Goal: Use online tool/utility: Utilize a website feature to perform a specific function

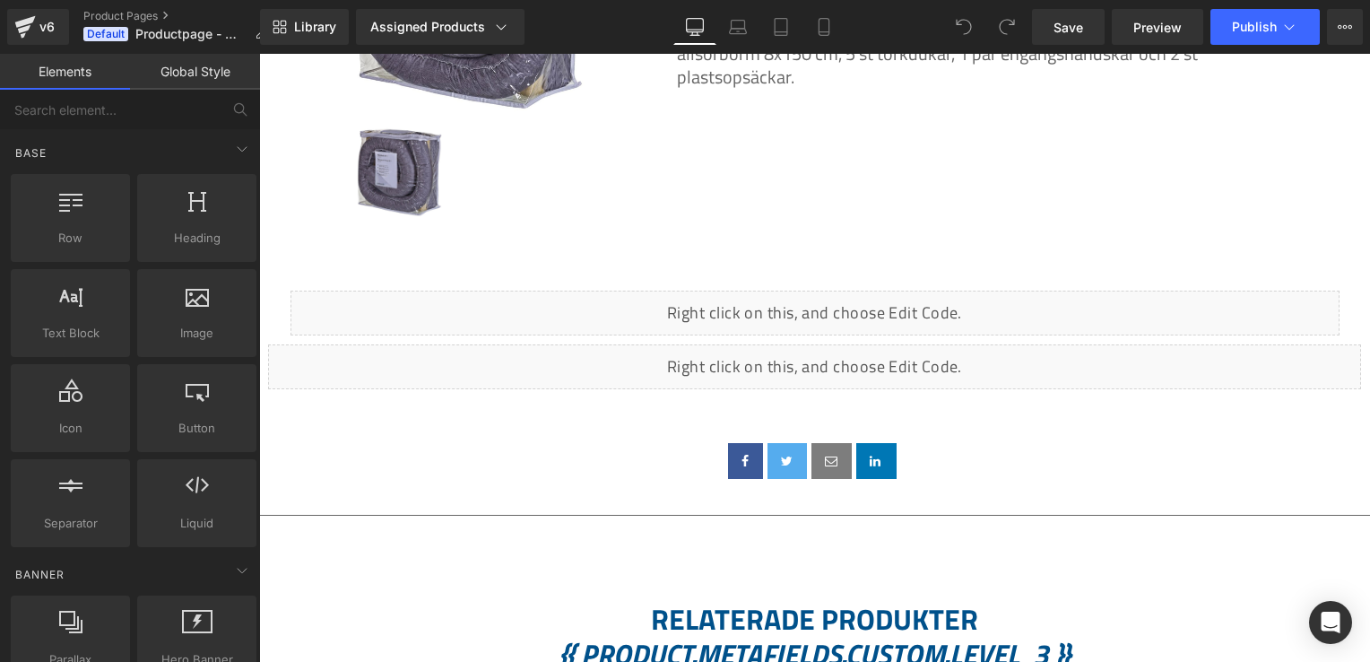
scroll to position [497, 0]
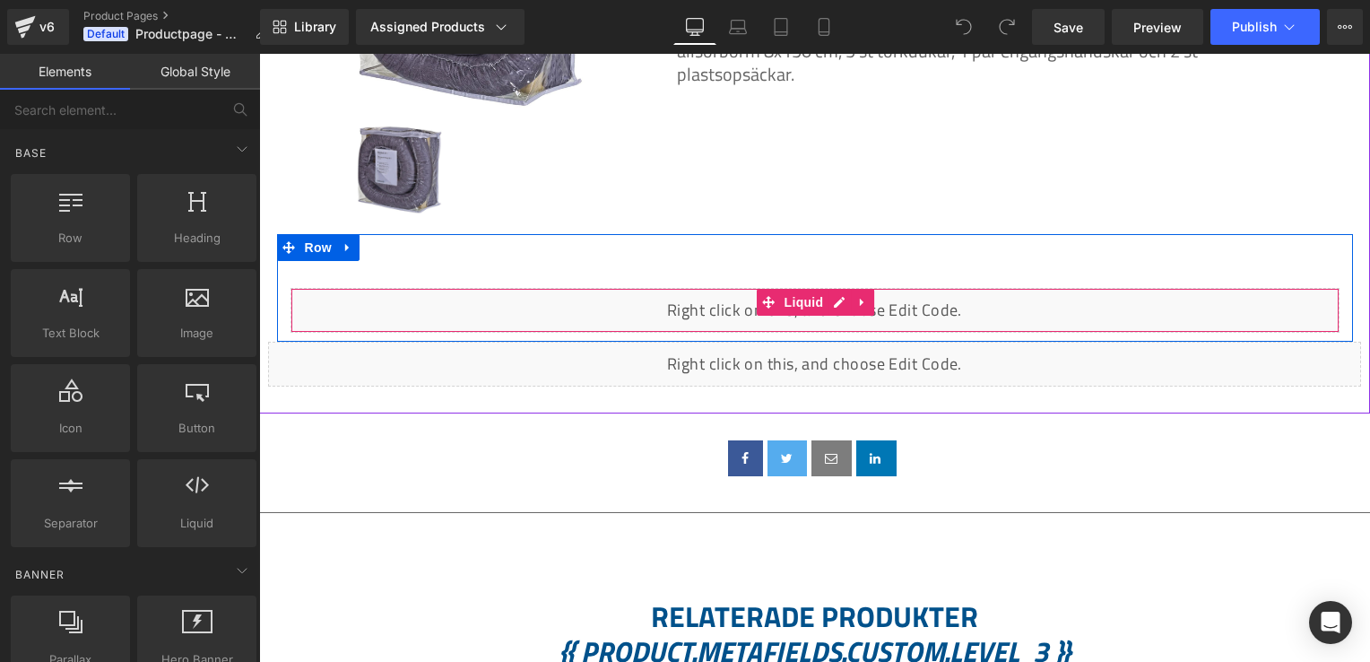
click at [923, 316] on div "Liquid" at bounding box center [815, 310] width 1049 height 45
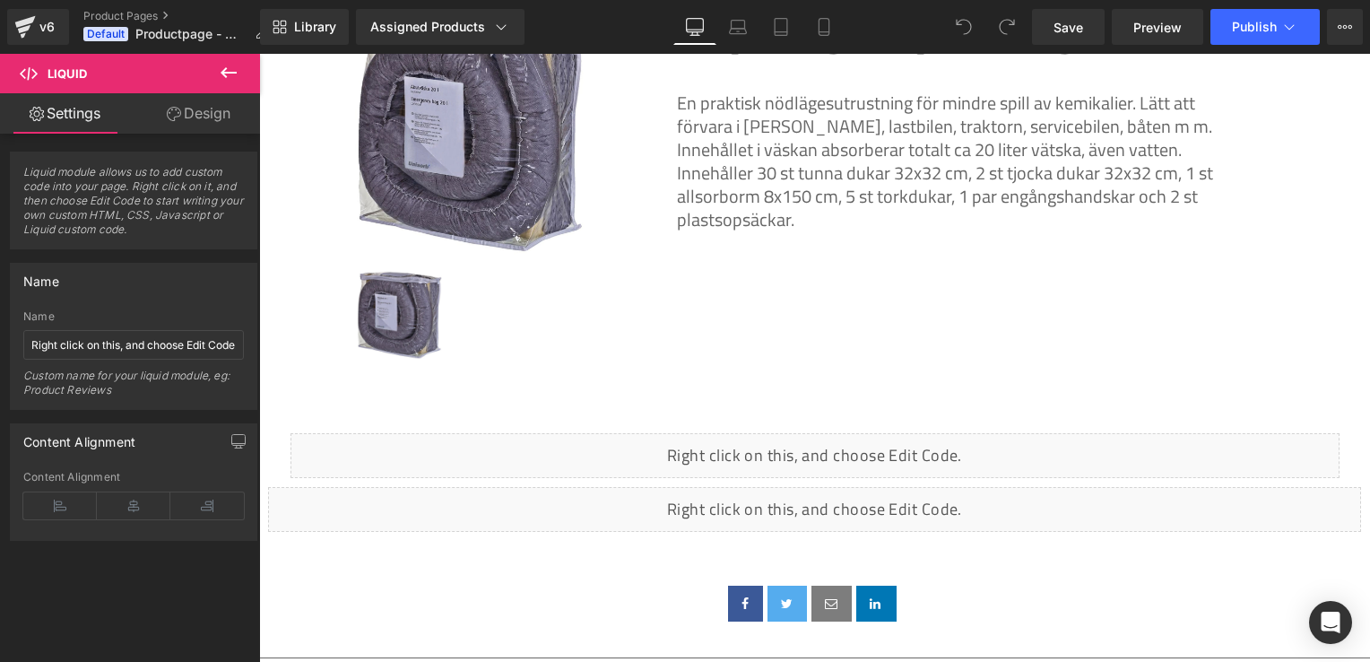
scroll to position [348, 0]
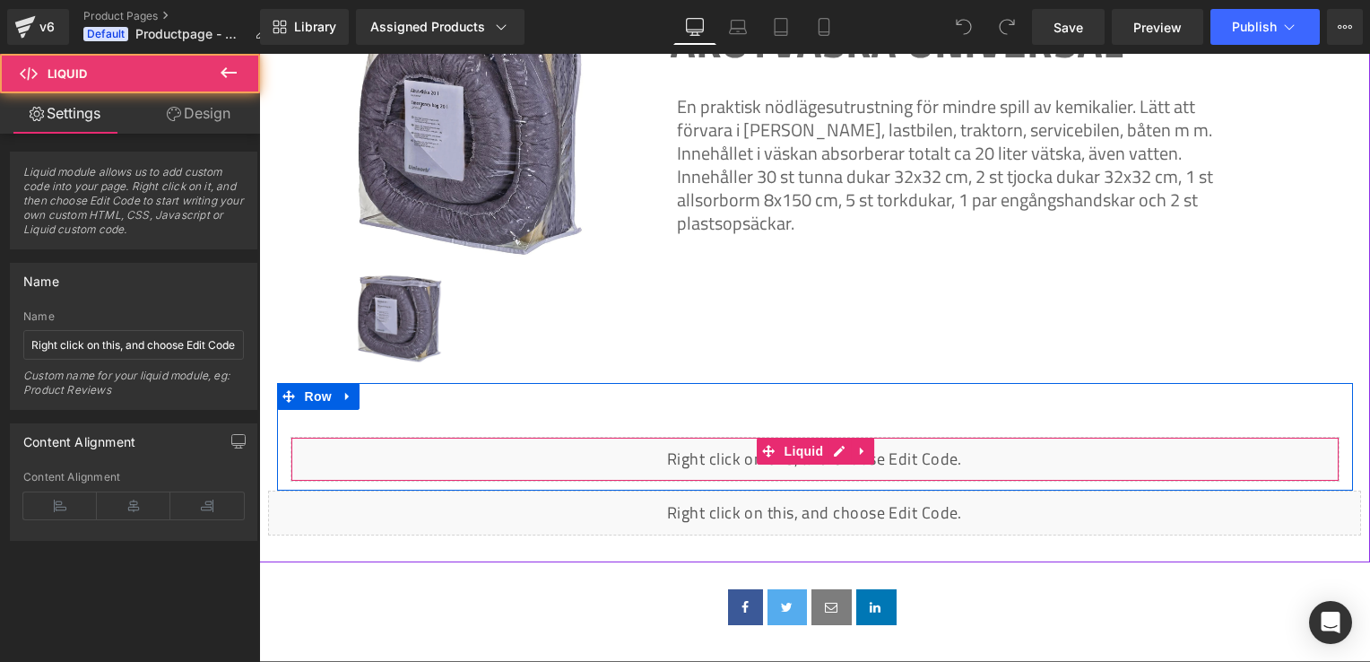
click at [951, 457] on div "Liquid" at bounding box center [815, 459] width 1049 height 45
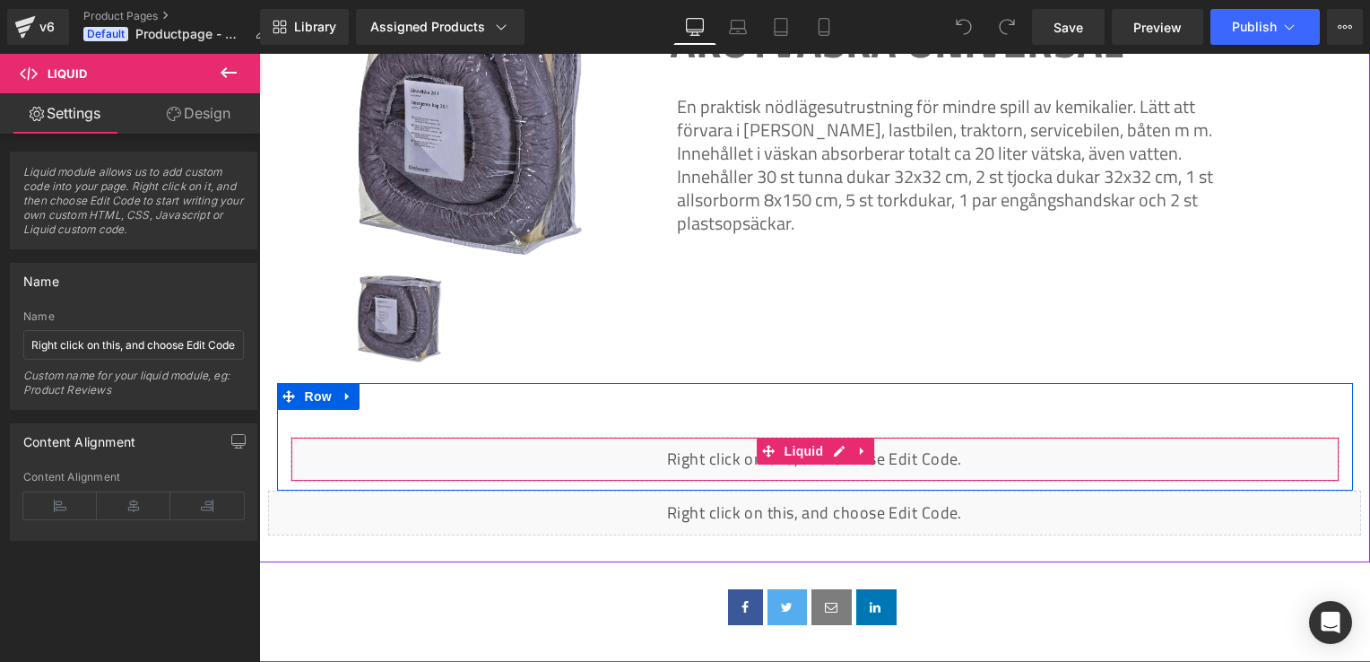
click at [914, 467] on div "Liquid" at bounding box center [815, 459] width 1049 height 45
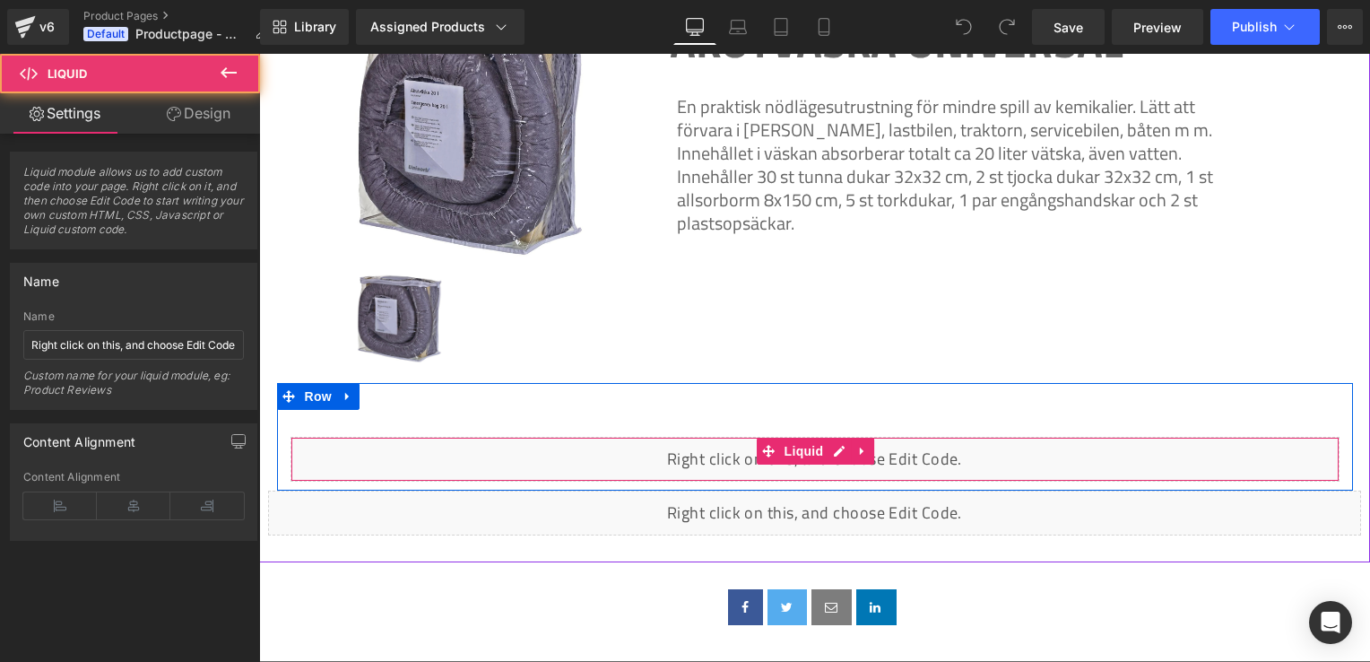
click at [914, 467] on div "Liquid" at bounding box center [815, 459] width 1049 height 45
click at [908, 456] on div "Liquid" at bounding box center [815, 459] width 1049 height 45
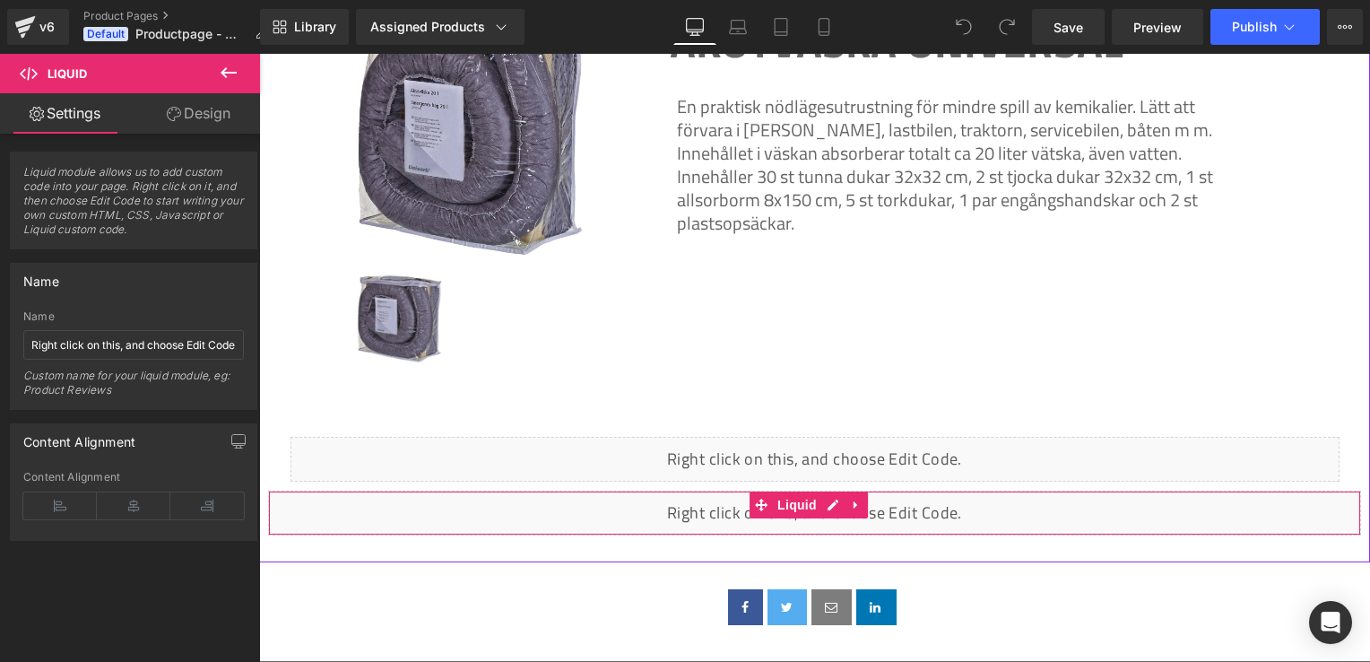
click at [991, 499] on div "Liquid" at bounding box center [814, 513] width 1093 height 45
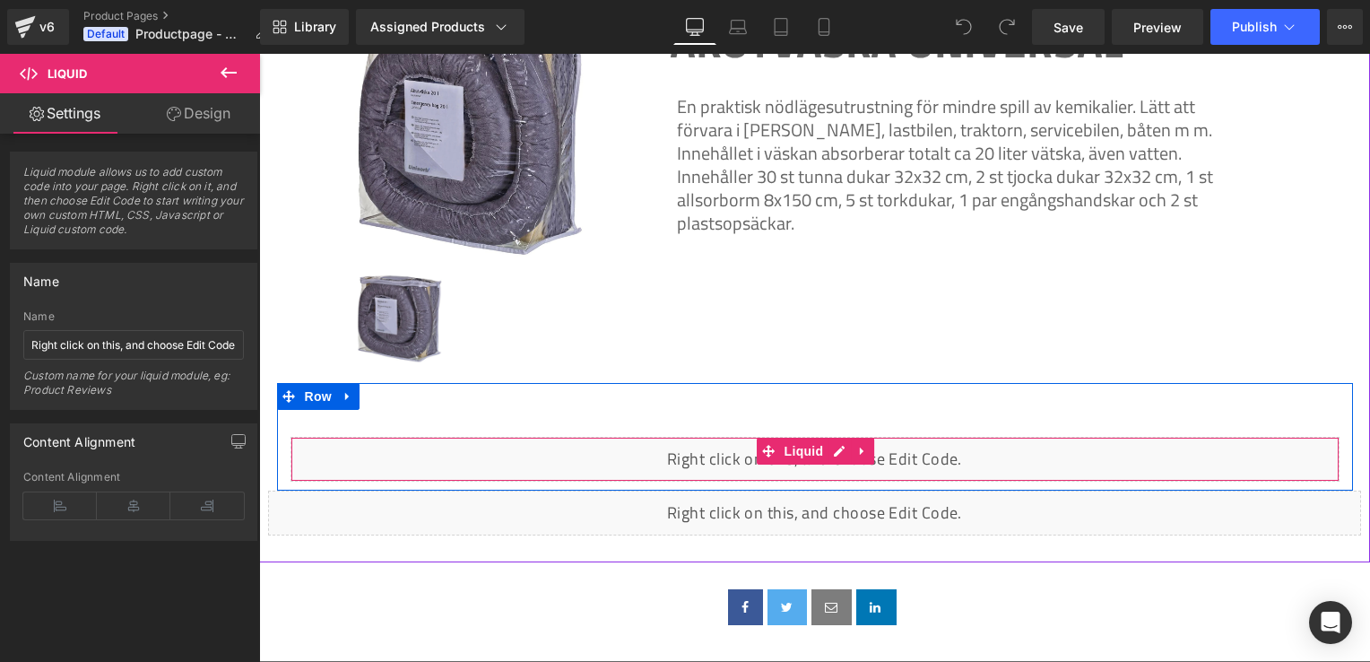
click at [983, 469] on div "Liquid" at bounding box center [815, 459] width 1049 height 45
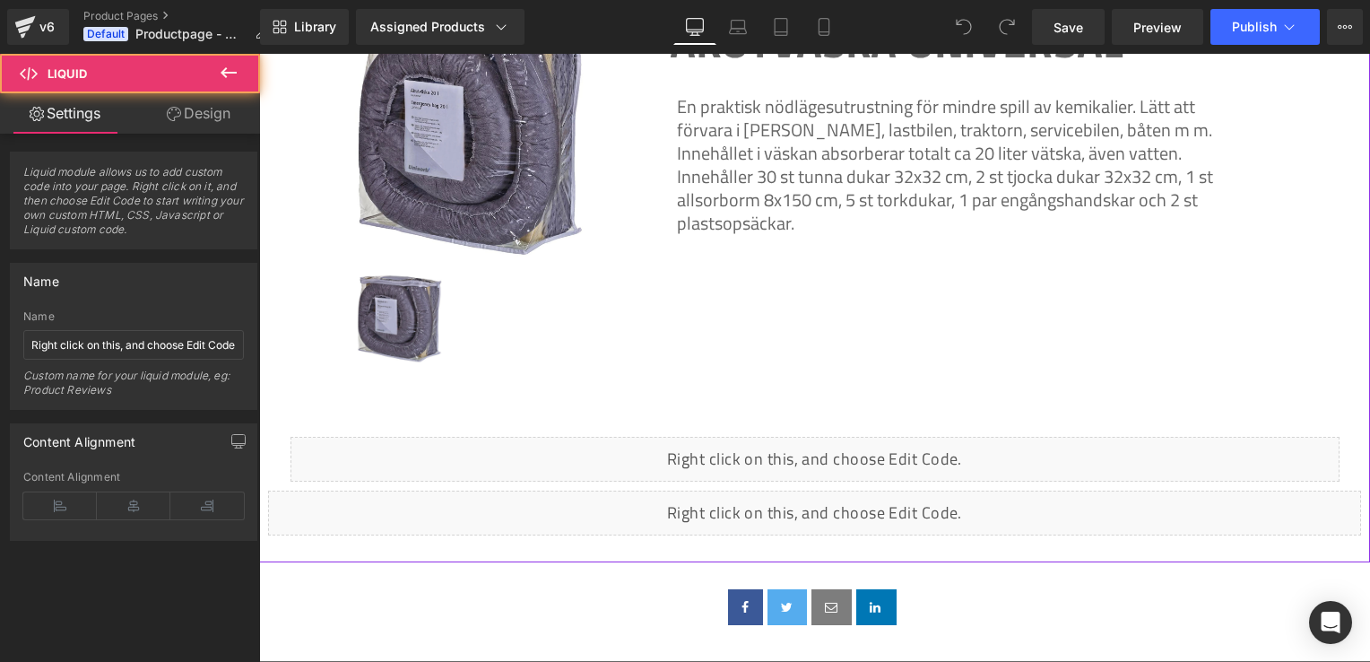
click at [979, 503] on div "Liquid" at bounding box center [814, 513] width 1093 height 45
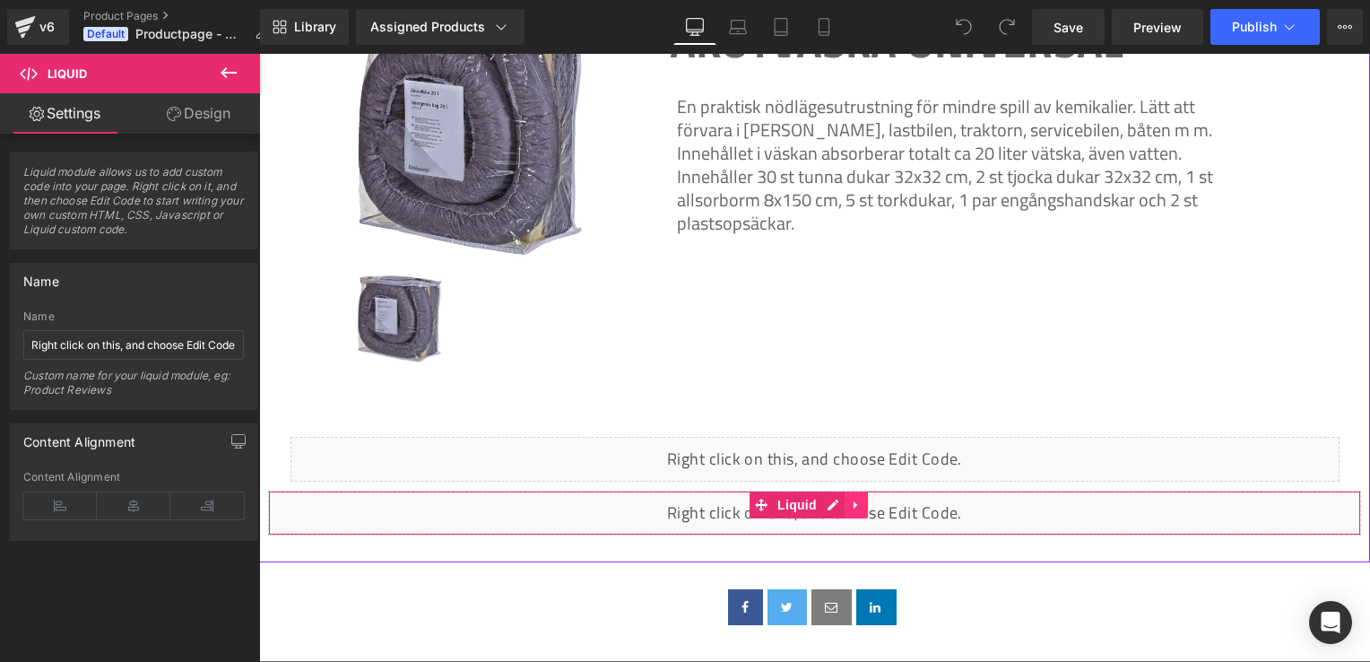
click at [855, 509] on icon at bounding box center [856, 505] width 13 height 13
click at [761, 499] on link "Liquid" at bounding box center [751, 504] width 72 height 27
click at [854, 503] on icon at bounding box center [856, 505] width 4 height 8
click at [801, 510] on div "Liquid" at bounding box center [814, 513] width 1093 height 45
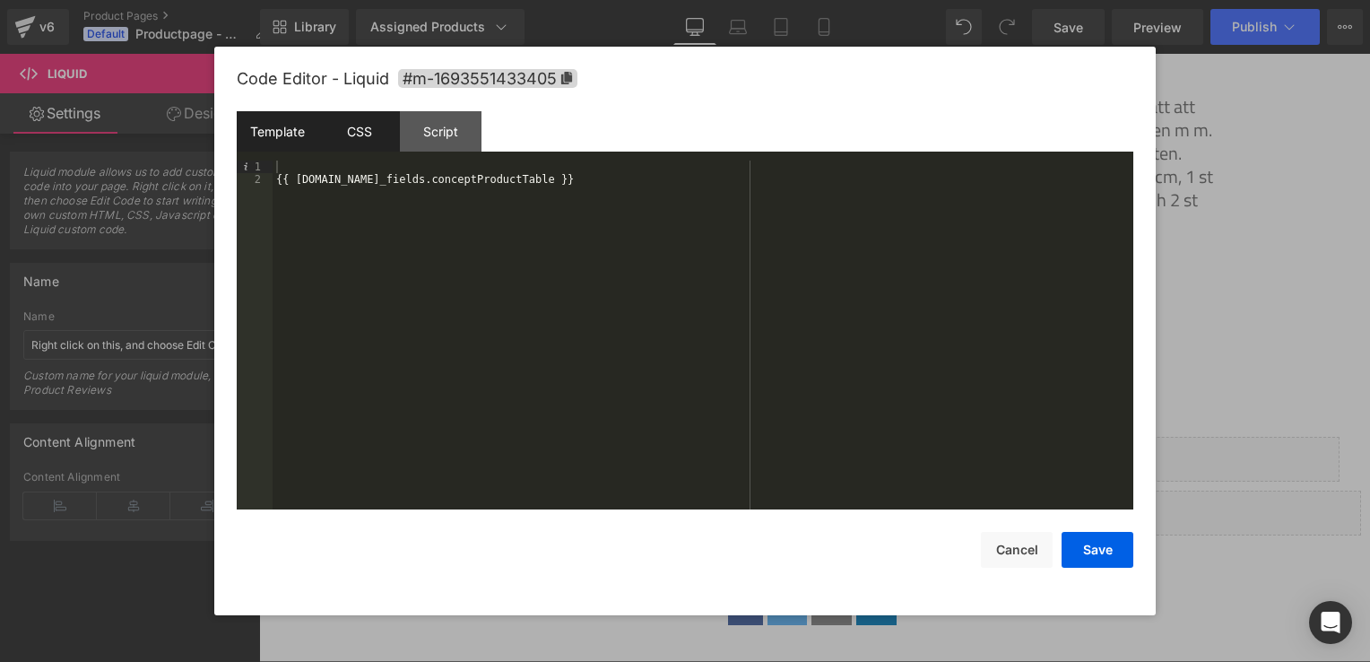
click at [365, 131] on div "CSS" at bounding box center [359, 131] width 82 height 40
click at [330, 171] on div "#m-1693551433405 { }" at bounding box center [703, 348] width 861 height 375
click at [343, 170] on div "#m-1693551433405 { }" at bounding box center [703, 348] width 861 height 375
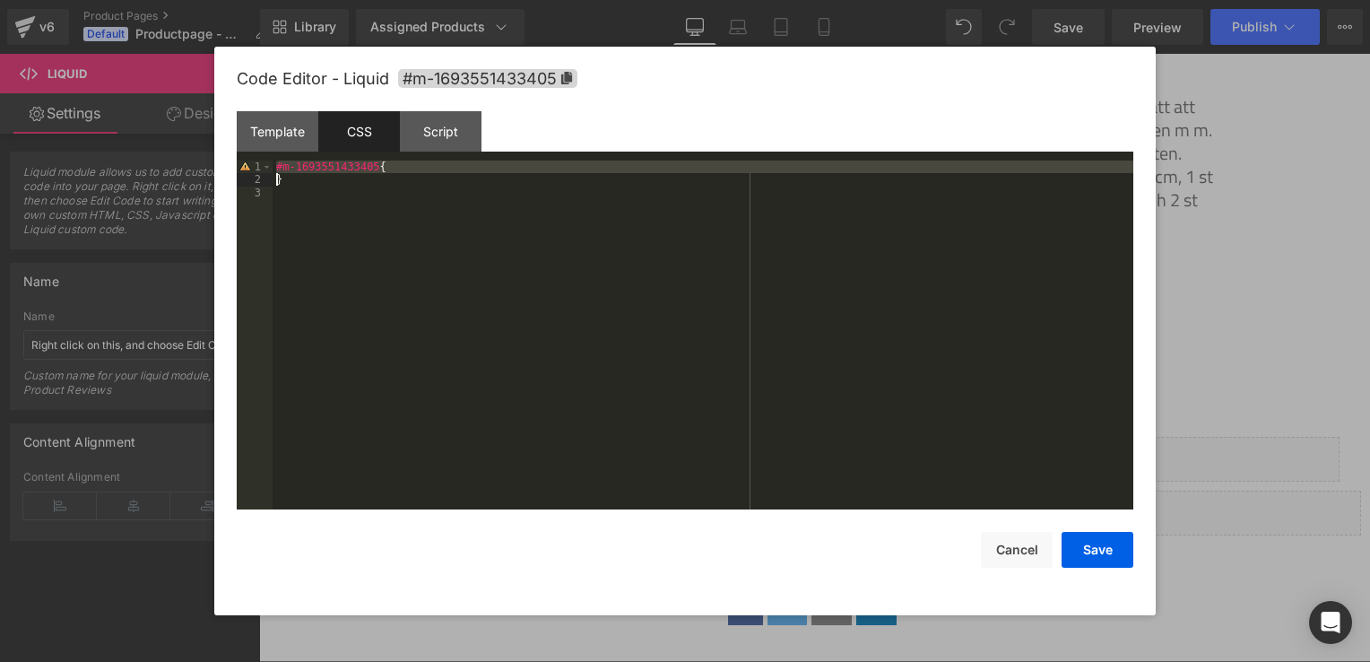
click at [343, 170] on div "#m-1693551433405 { }" at bounding box center [703, 348] width 861 height 375
click at [399, 195] on div "#m-1693551433405 { }" at bounding box center [703, 348] width 861 height 375
click at [398, 192] on div "#m-1693551433405 { }" at bounding box center [703, 348] width 861 height 375
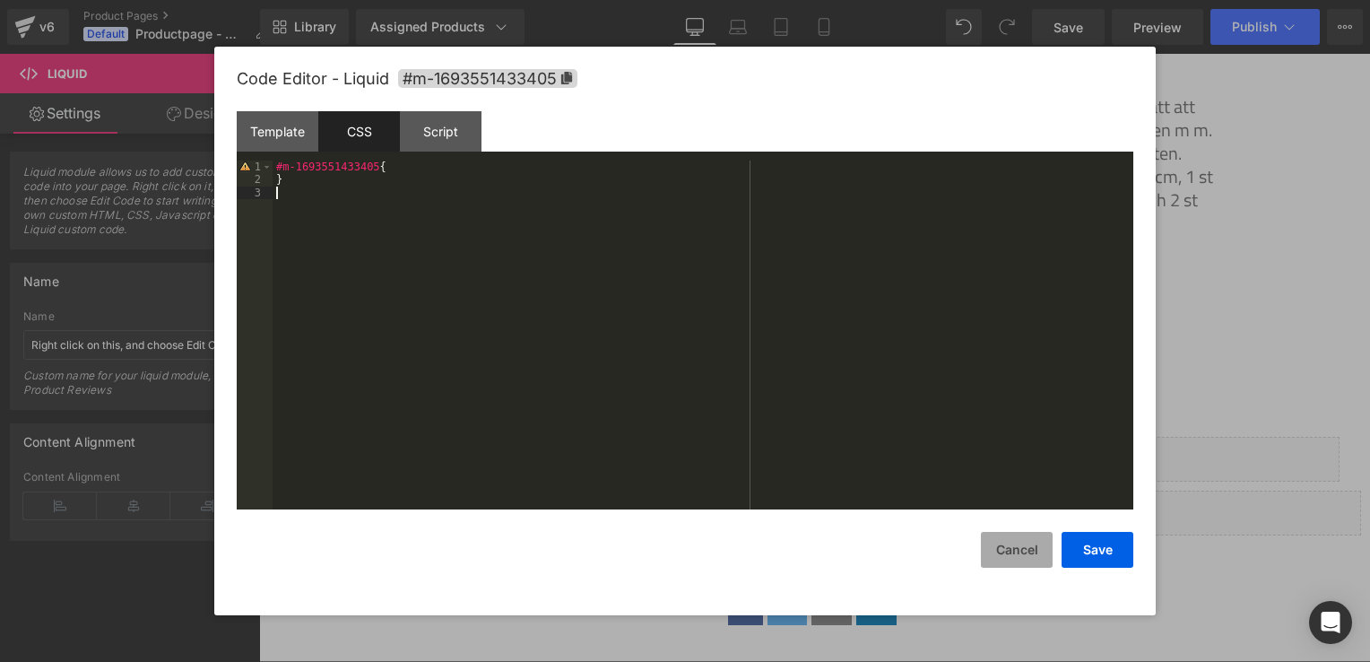
click at [1031, 554] on button "Cancel" at bounding box center [1017, 550] width 72 height 36
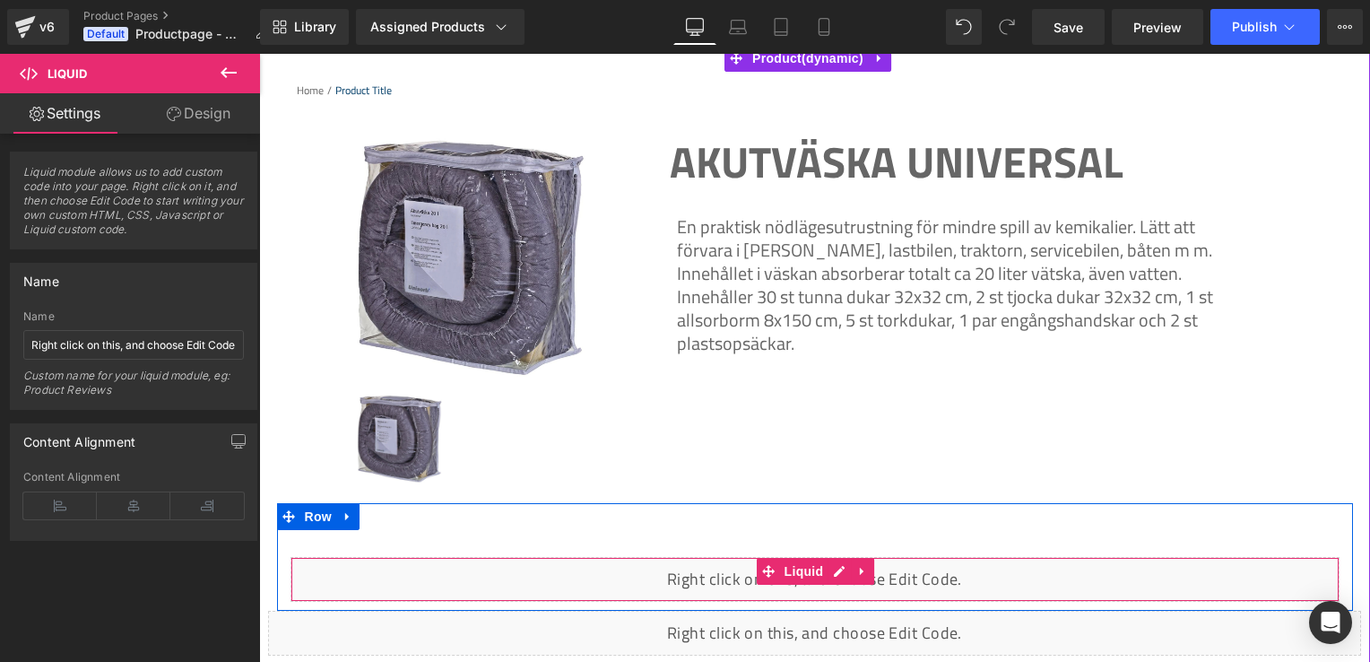
scroll to position [226, 0]
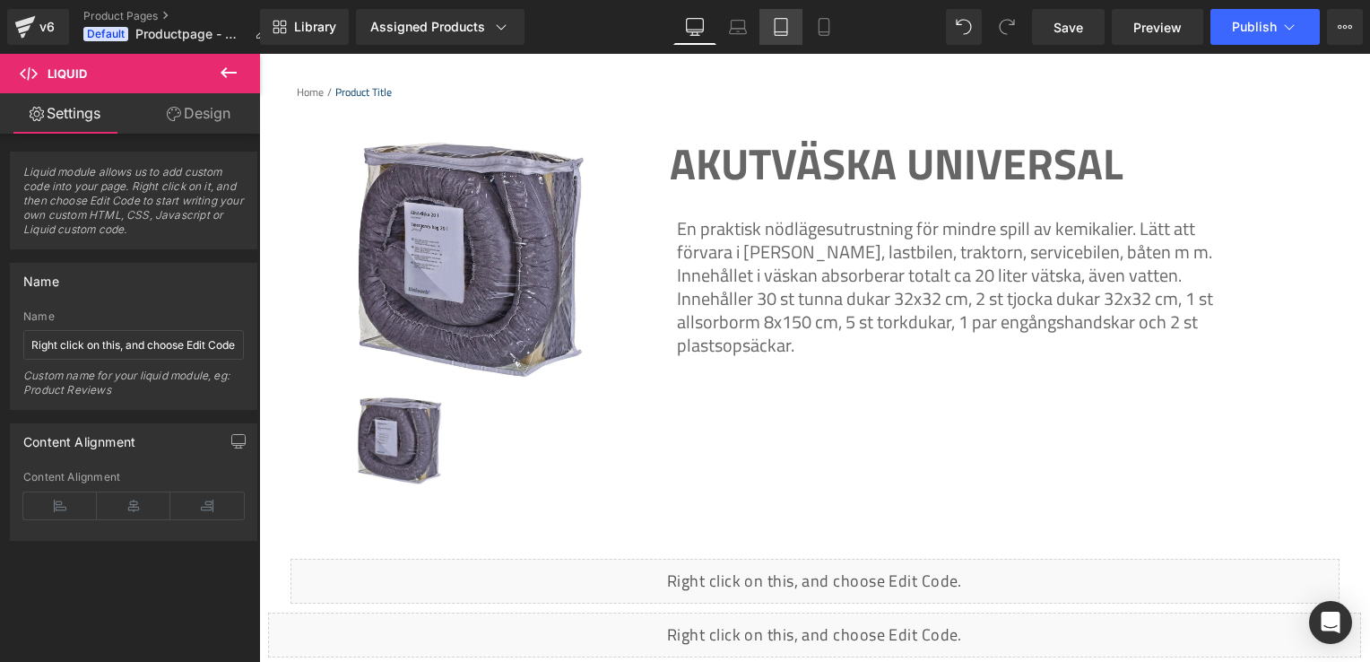
click at [783, 30] on icon at bounding box center [781, 27] width 18 height 18
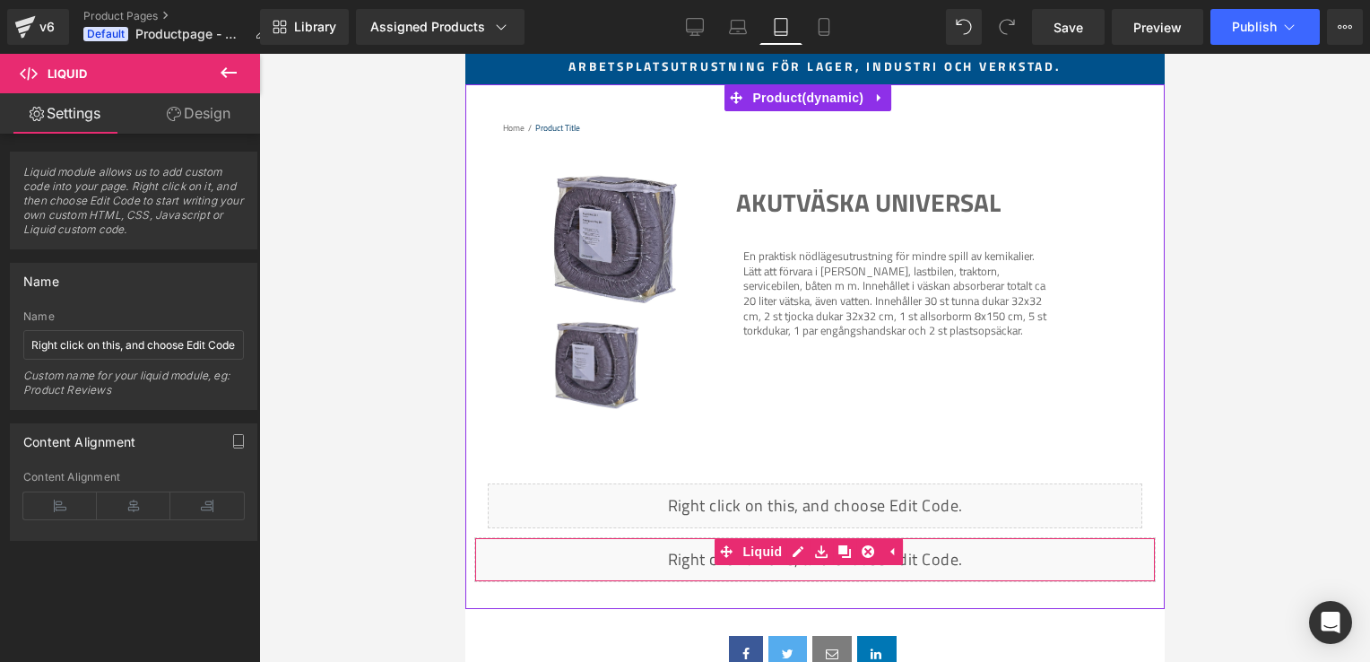
scroll to position [215, 0]
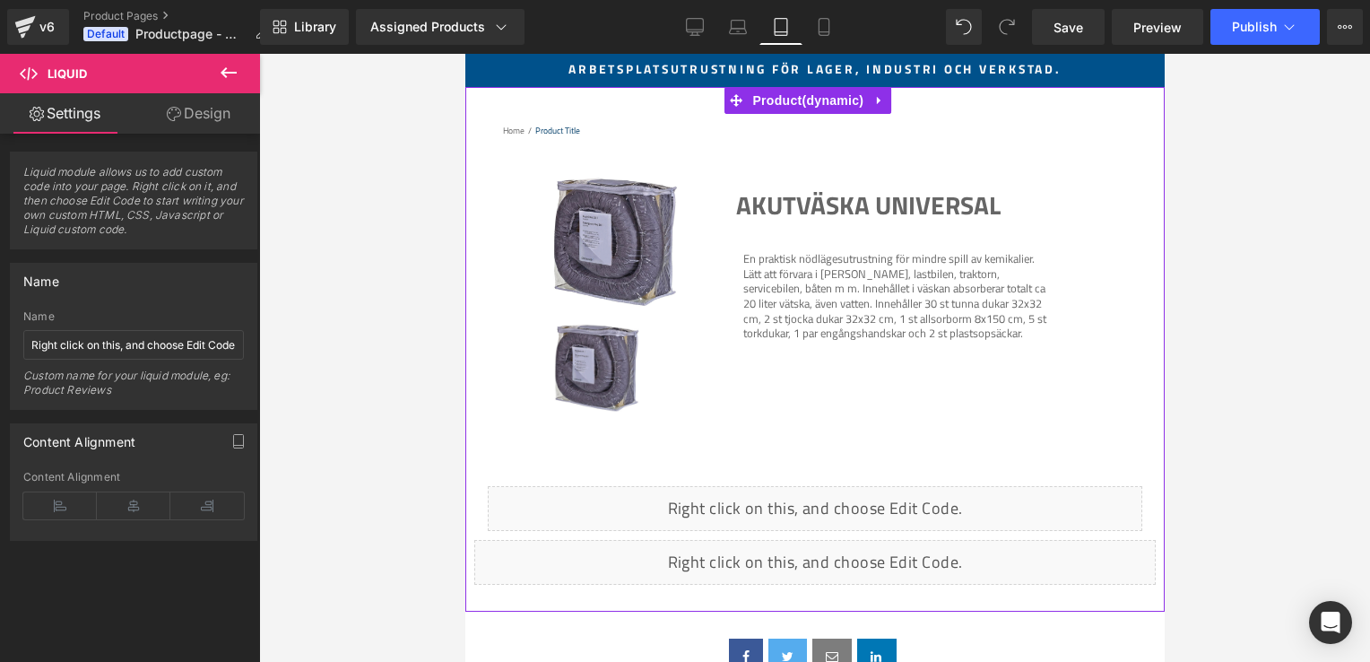
click at [901, 314] on p "En praktisk nödlägesutrustning för mindre spill av kemikalier. Lätt att förvara…" at bounding box center [896, 296] width 306 height 90
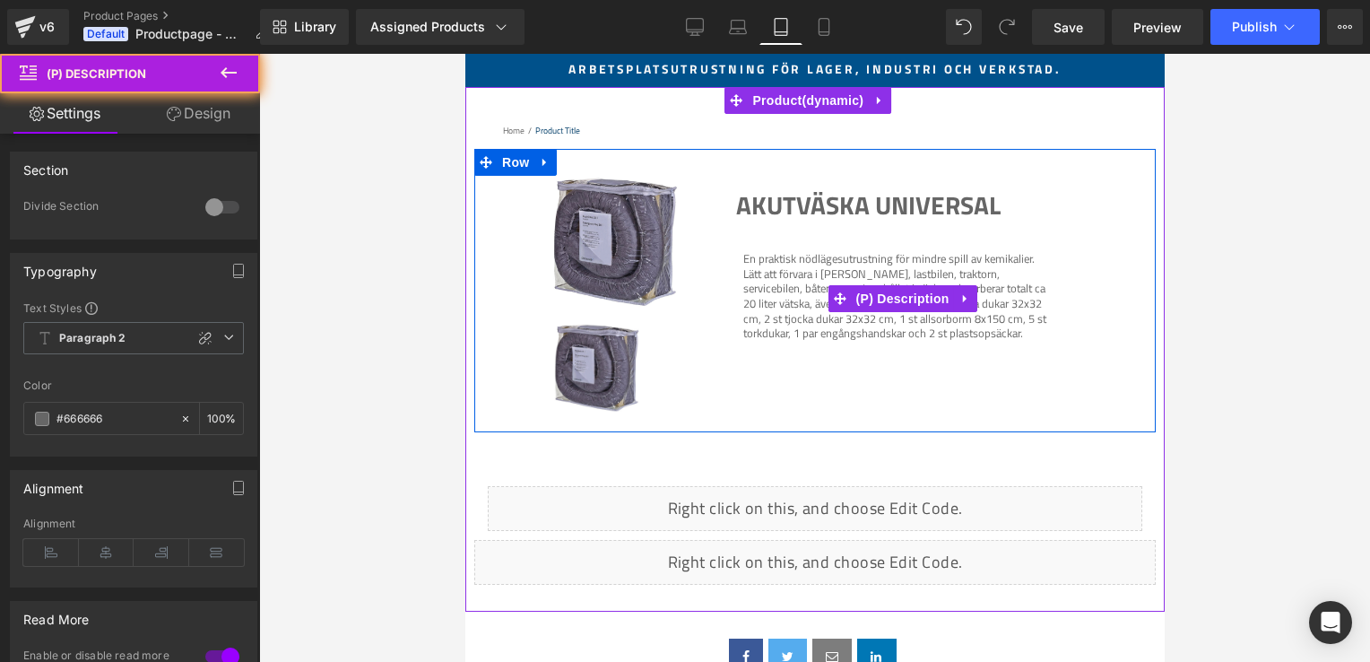
click at [901, 314] on p "En praktisk nödlägesutrustning för mindre spill av kemikalier. Lätt att förvara…" at bounding box center [896, 296] width 306 height 90
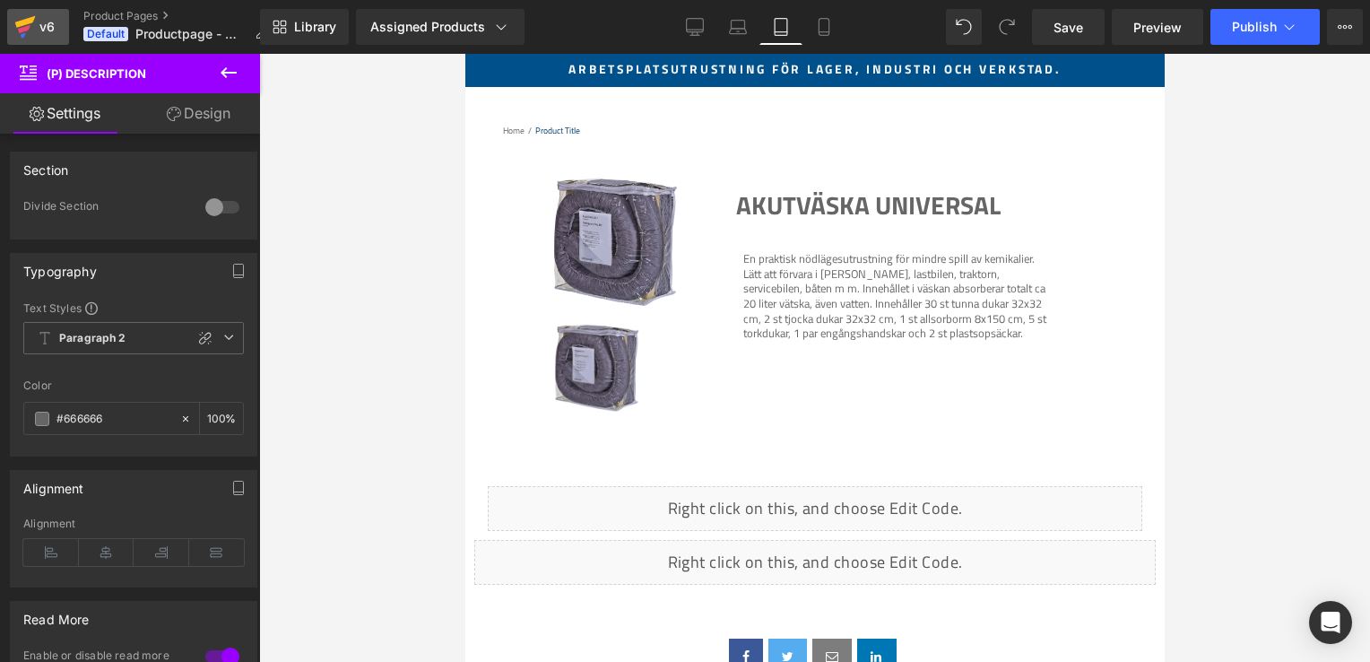
click at [47, 26] on div "v6" at bounding box center [47, 26] width 22 height 23
